Goal: Navigation & Orientation: Go to known website

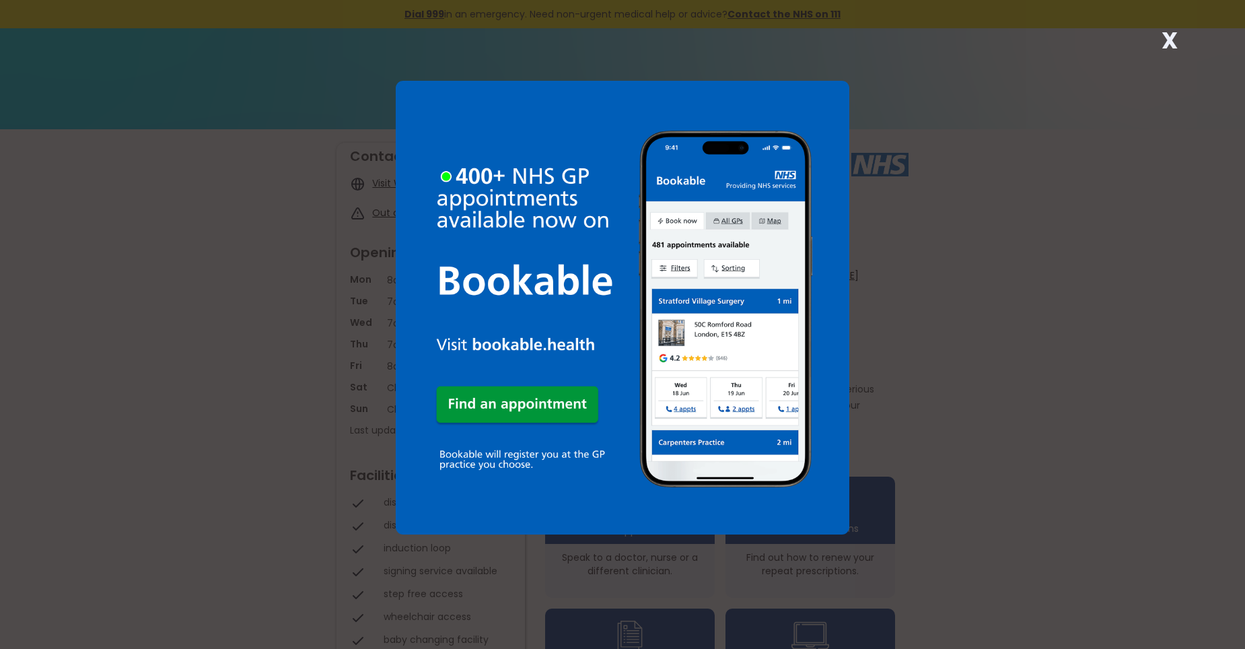
click at [932, 325] on div "X" at bounding box center [622, 324] width 1245 height 649
click at [1171, 42] on strong "X" at bounding box center [1170, 40] width 16 height 32
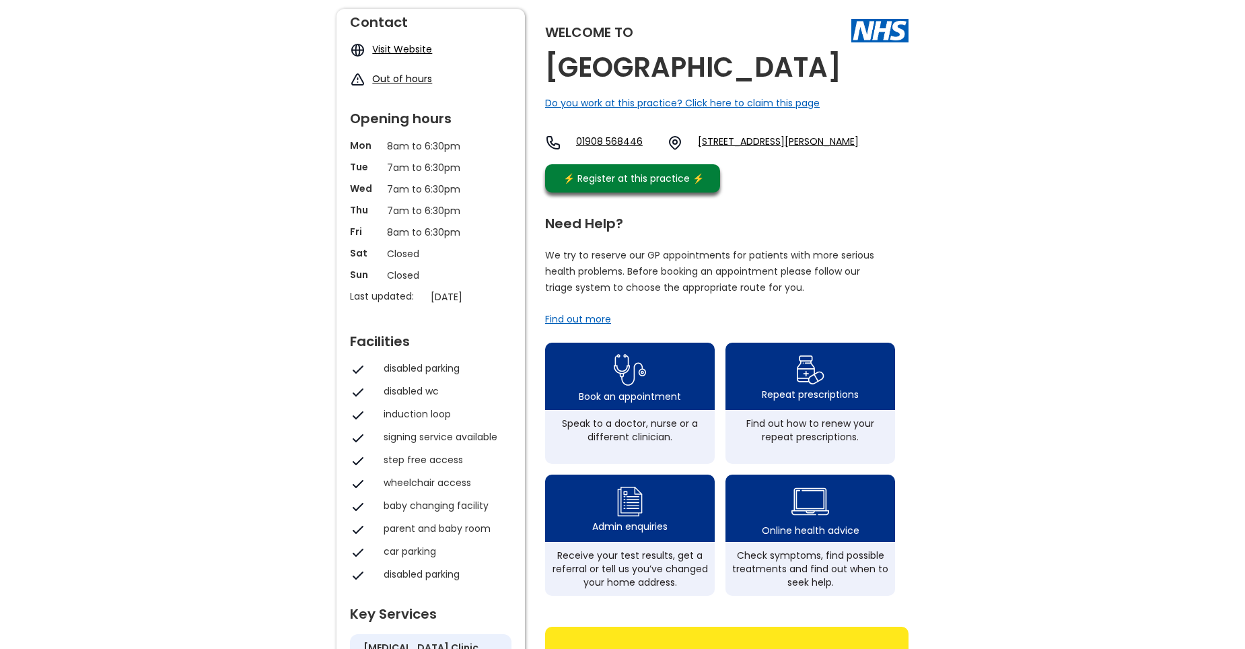
scroll to position [135, 0]
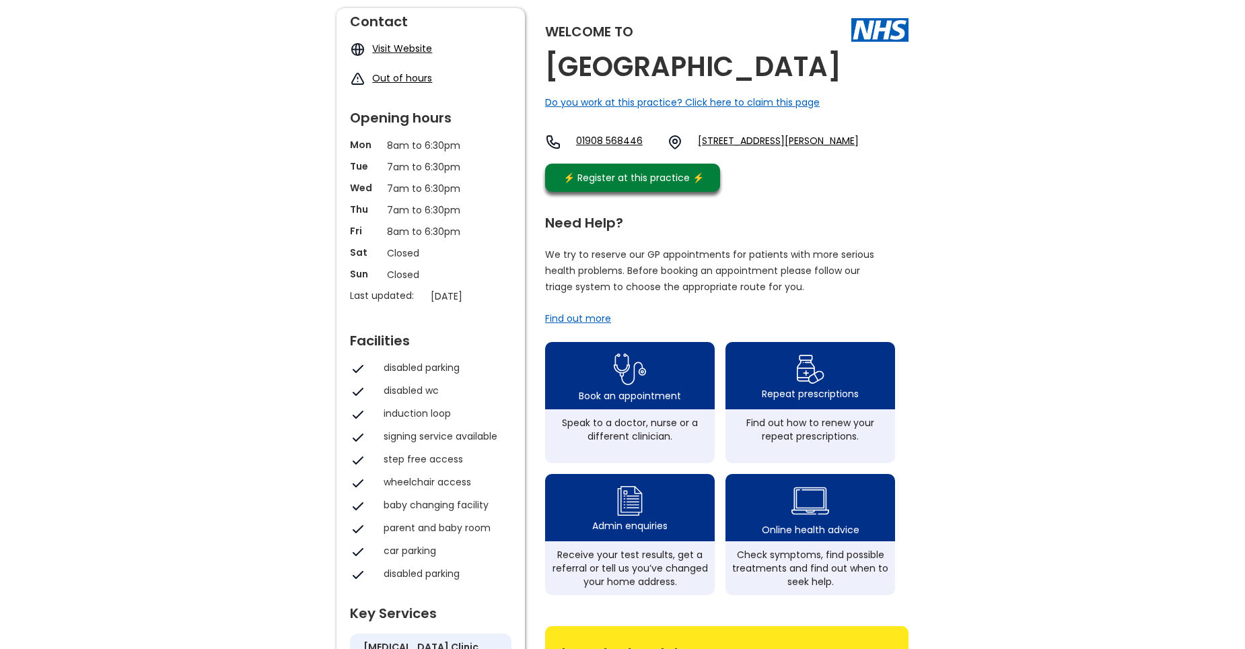
click at [393, 48] on link "Visit Website" at bounding box center [402, 48] width 60 height 13
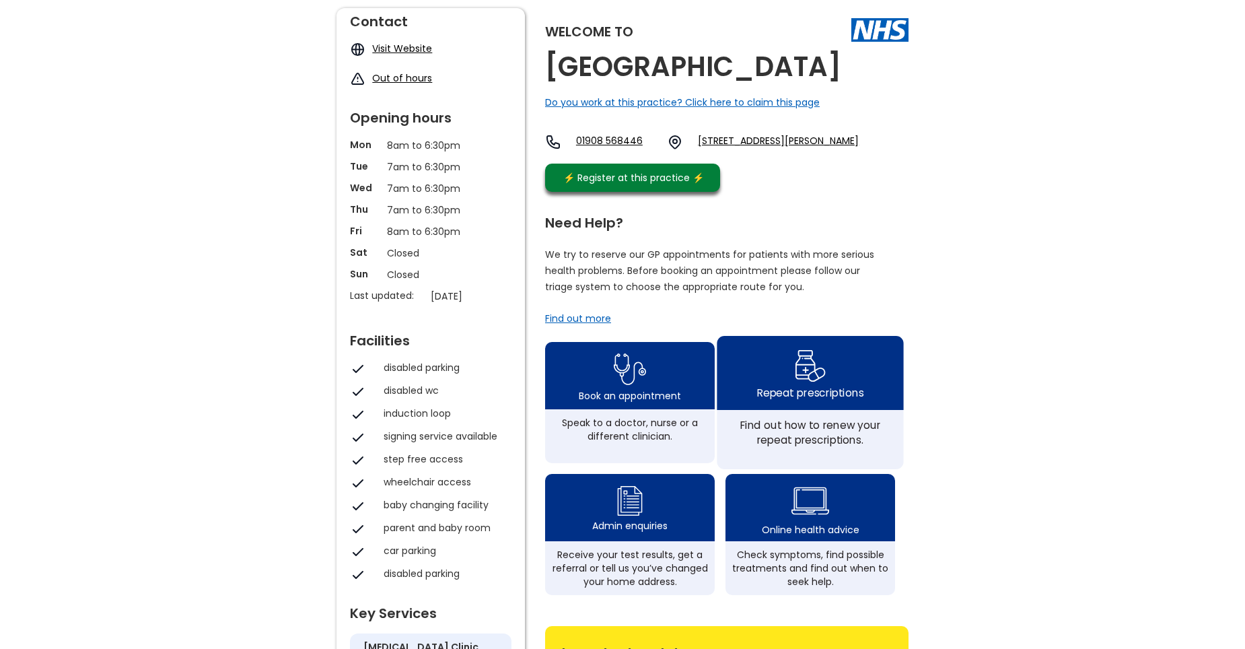
click at [804, 385] on img at bounding box center [810, 365] width 32 height 39
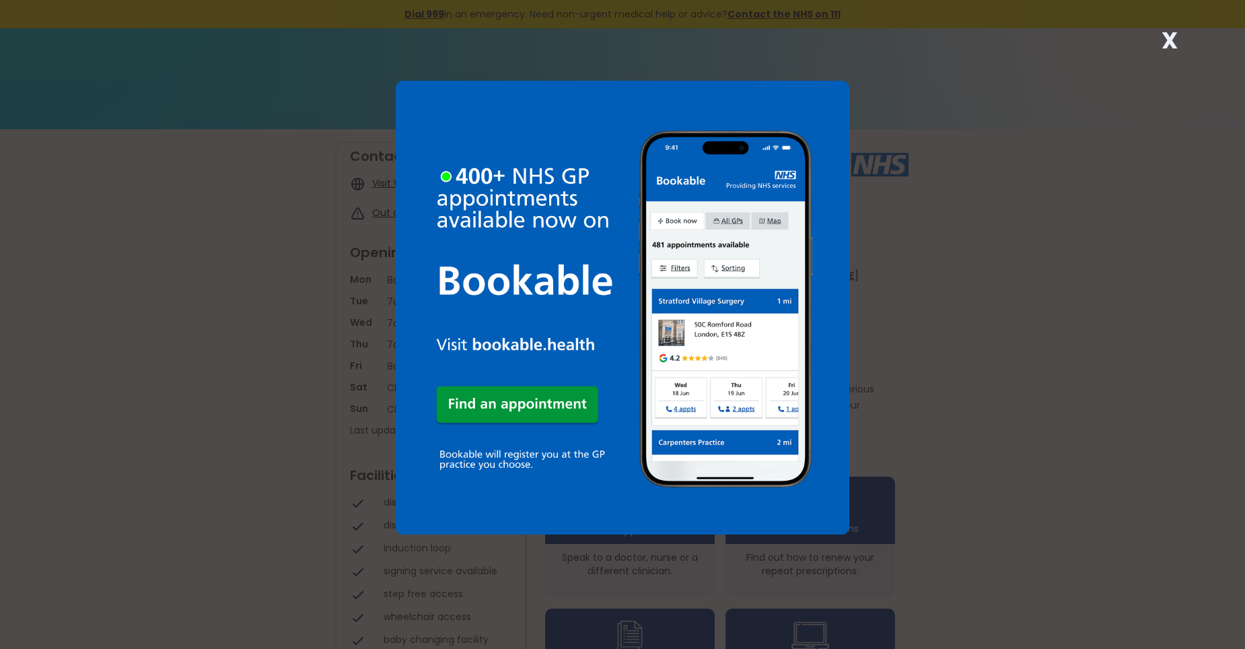
click at [481, 403] on img at bounding box center [623, 308] width 454 height 454
